Goal: Check status: Check status

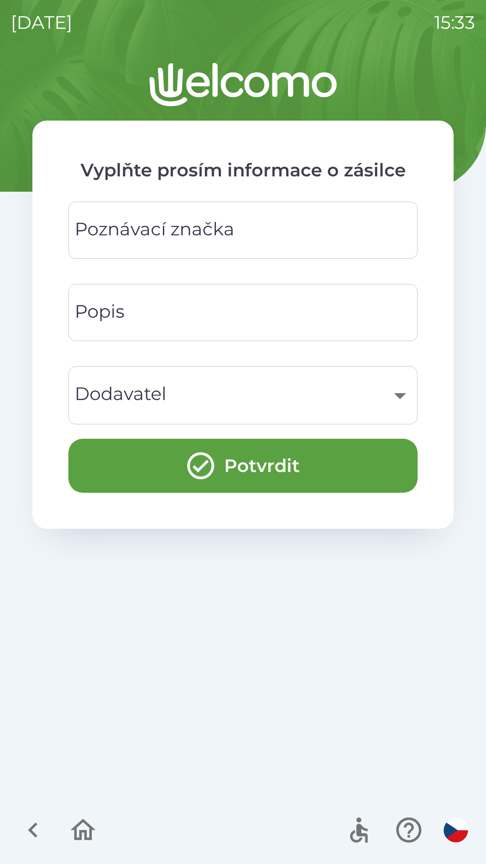
click at [80, 827] on icon "button" at bounding box center [83, 830] width 30 height 30
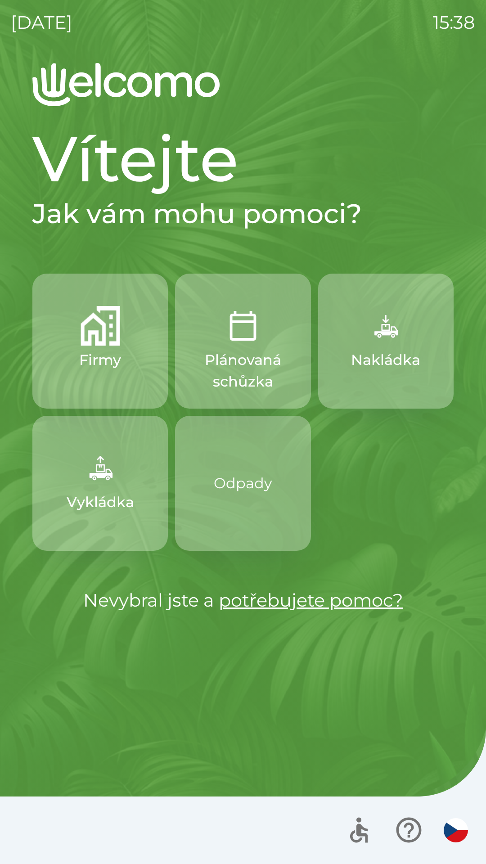
click at [394, 371] on button "Nakládka" at bounding box center [385, 341] width 135 height 135
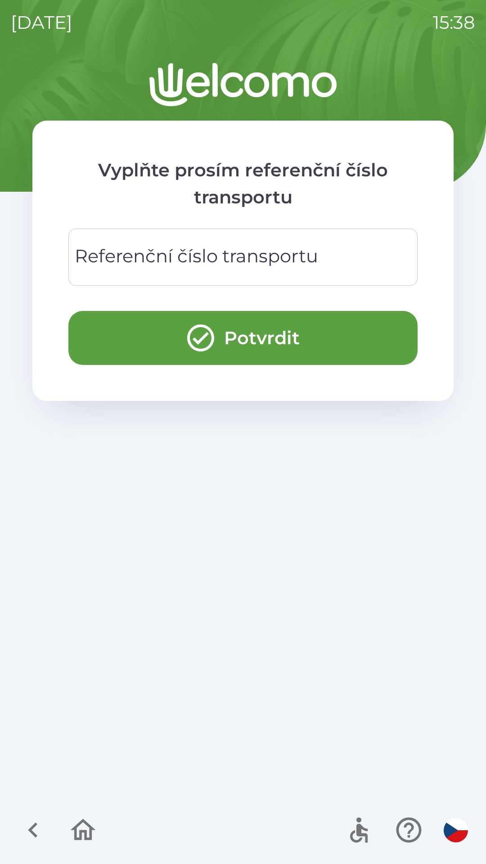
click at [319, 264] on input "Referenční číslo transportu" at bounding box center [243, 257] width 328 height 36
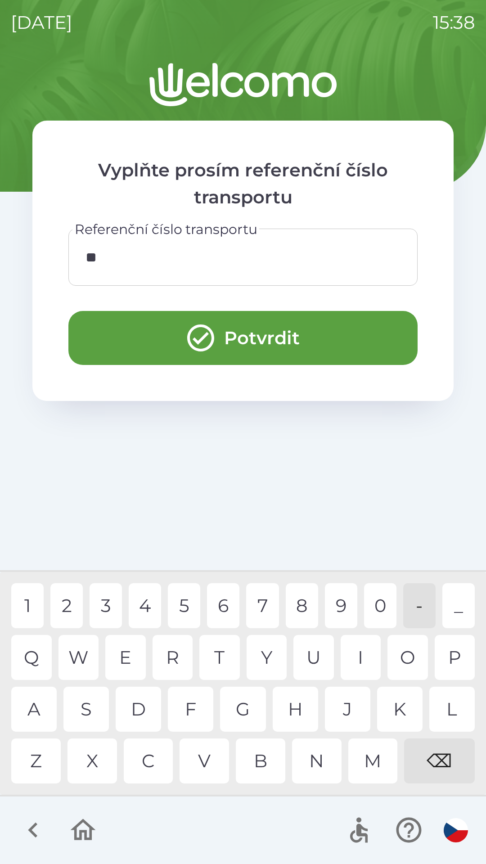
click at [146, 604] on div "4" at bounding box center [145, 605] width 32 height 45
type input "***"
click at [285, 315] on button "Potvrdit" at bounding box center [242, 338] width 349 height 54
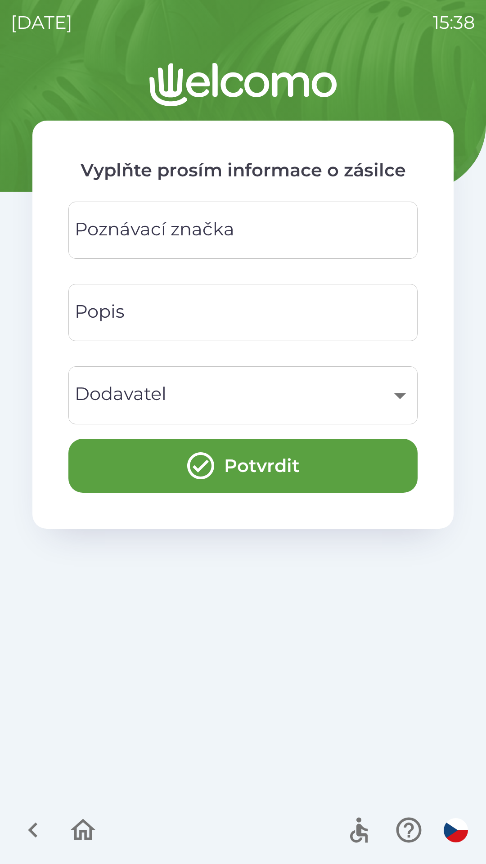
click at [41, 824] on icon "button" at bounding box center [33, 830] width 30 height 30
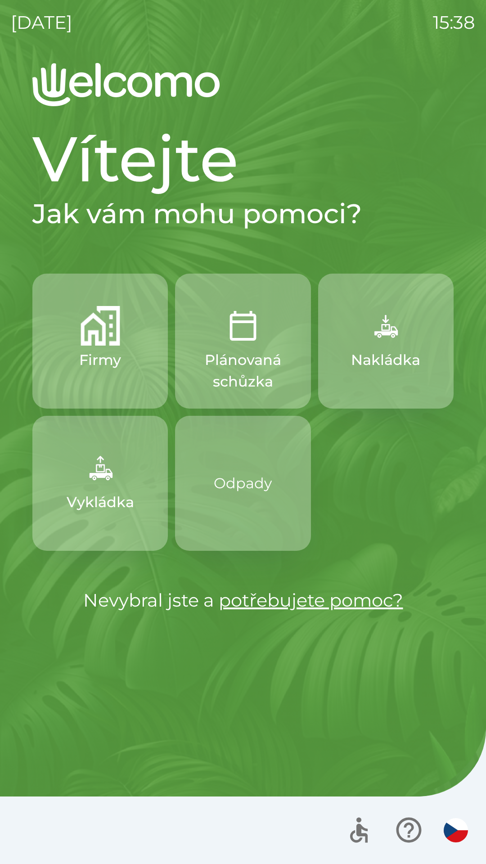
click at [256, 497] on p "Odpady" at bounding box center [243, 483] width 58 height 50
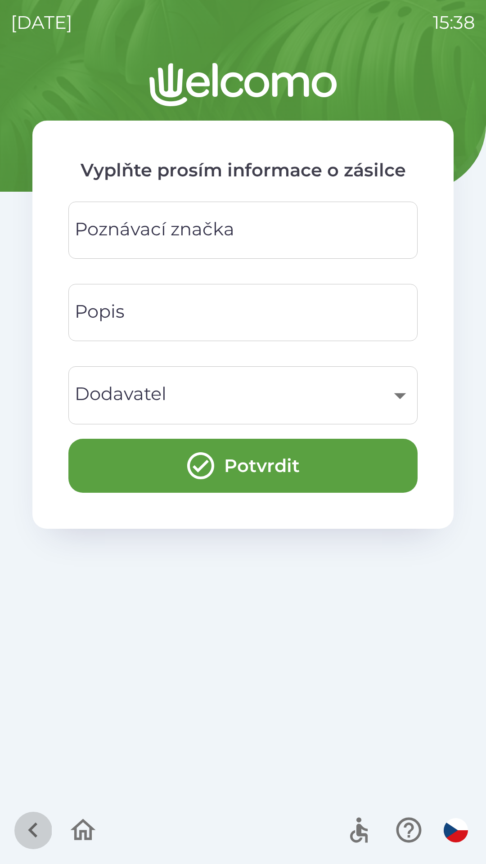
click at [41, 834] on icon "button" at bounding box center [33, 830] width 30 height 30
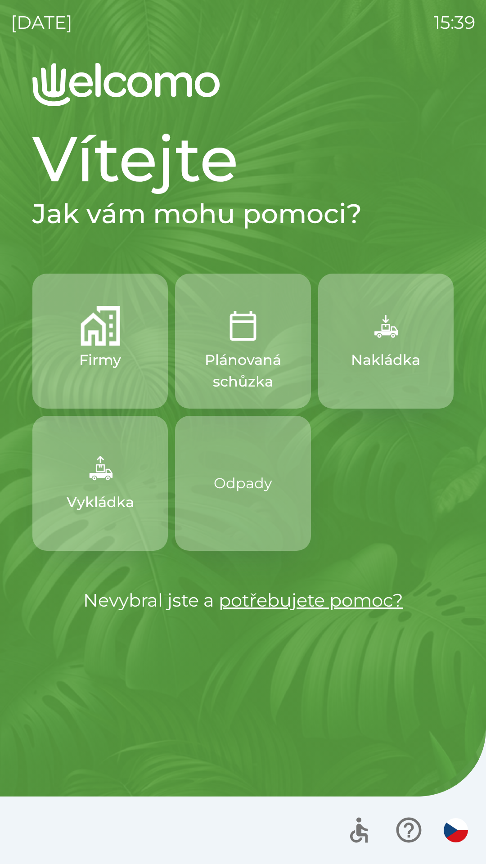
click at [384, 373] on button "Nakládka" at bounding box center [385, 341] width 135 height 135
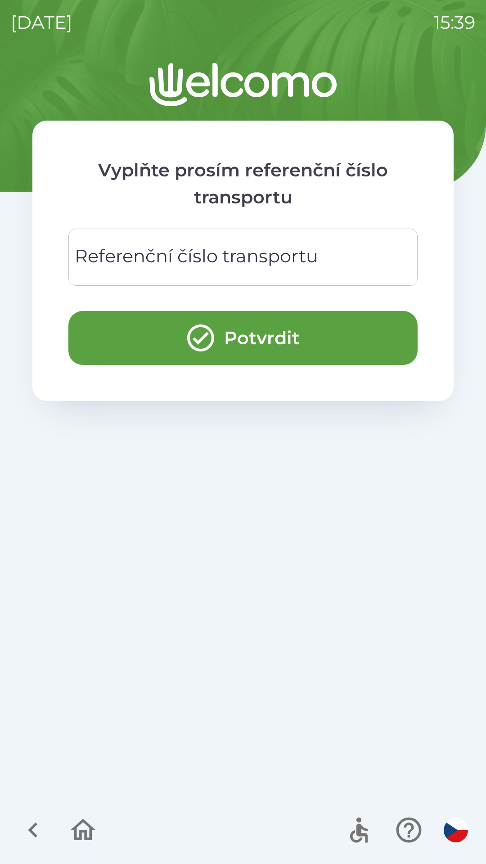
click at [35, 838] on icon "button" at bounding box center [33, 830] width 30 height 30
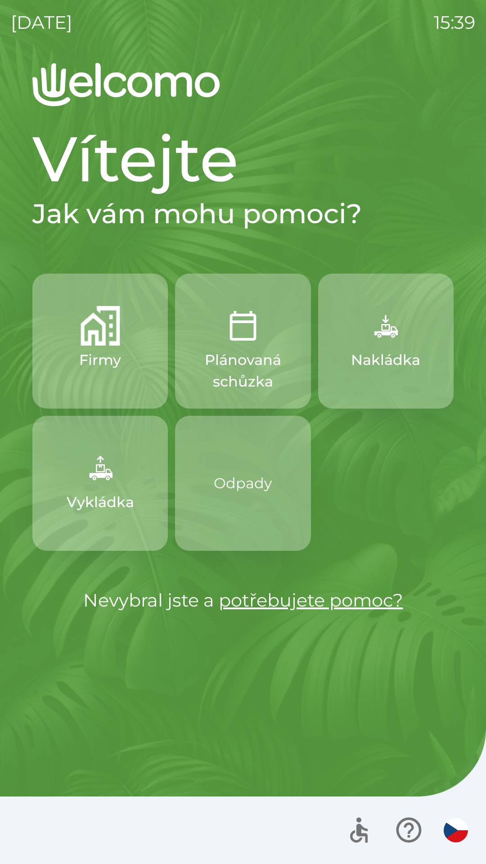
click at [115, 488] on button "Vykládka" at bounding box center [99, 483] width 135 height 135
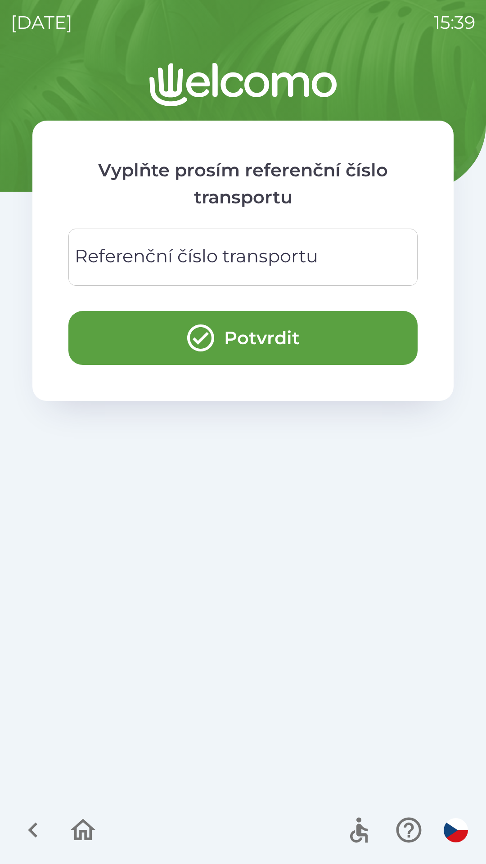
click at [273, 266] on div "Referenční číslo transportu Referenční číslo transportu" at bounding box center [242, 257] width 349 height 57
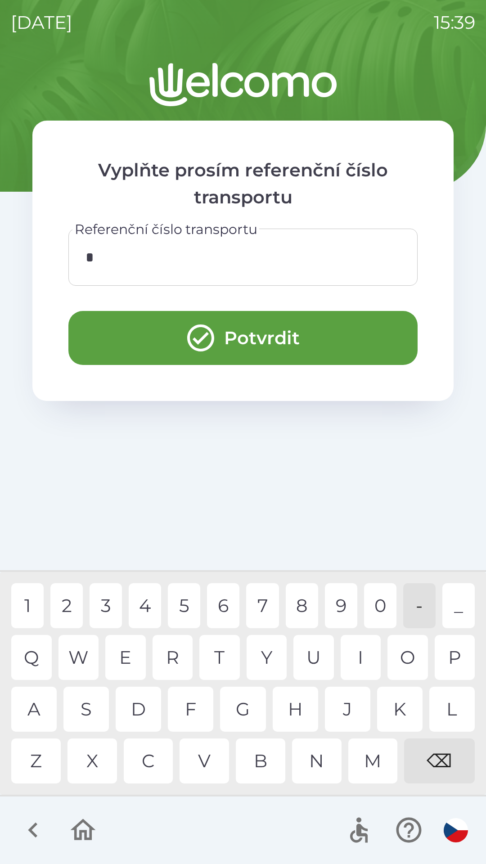
type input "**"
click at [239, 322] on button "Potvrdit" at bounding box center [242, 338] width 349 height 54
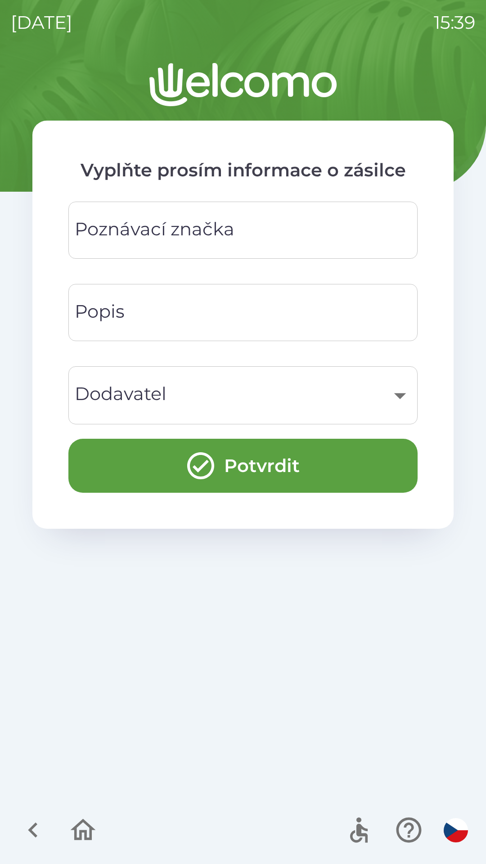
click at [83, 842] on icon "button" at bounding box center [83, 830] width 30 height 30
